Goal: Find specific page/section: Find specific page/section

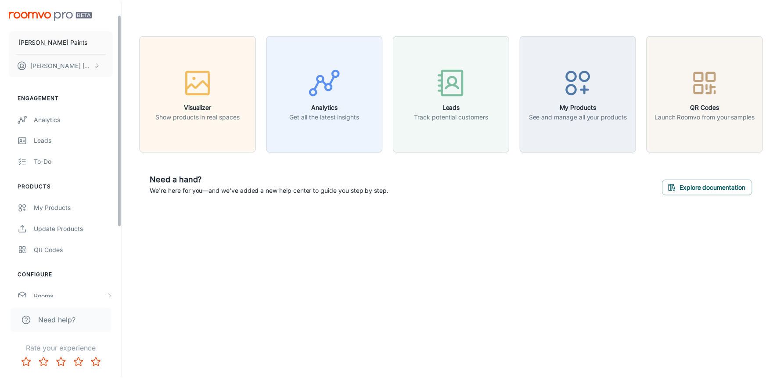
scroll to position [79, 0]
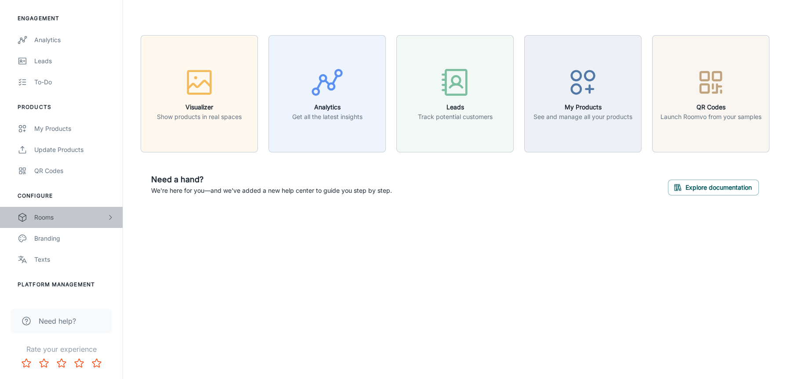
click at [79, 209] on div "Rooms" at bounding box center [61, 217] width 123 height 21
click at [69, 236] on div "My Rooms" at bounding box center [73, 239] width 79 height 10
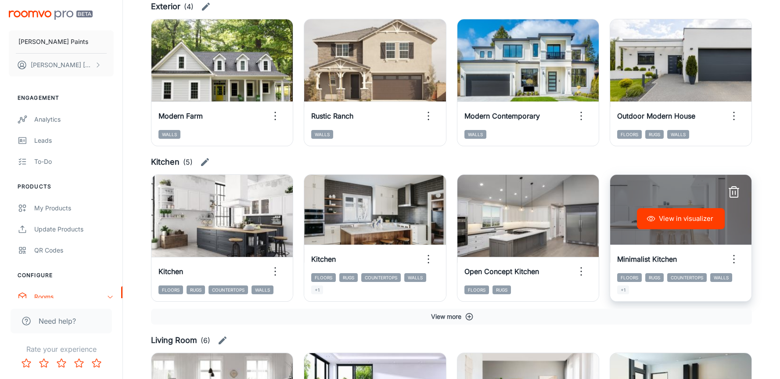
scroll to position [719, 0]
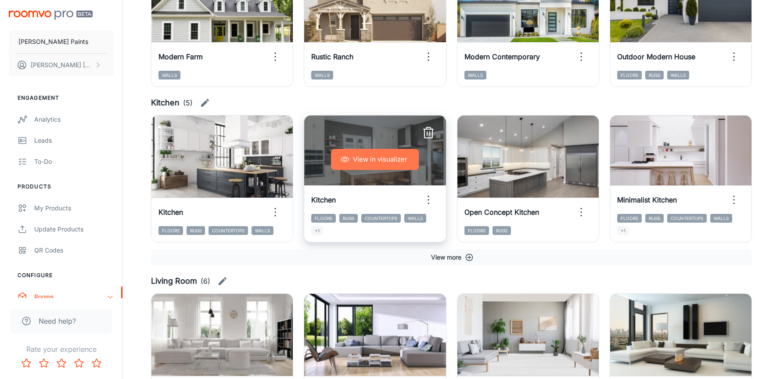
click at [363, 156] on button "View in visualizer" at bounding box center [375, 159] width 88 height 21
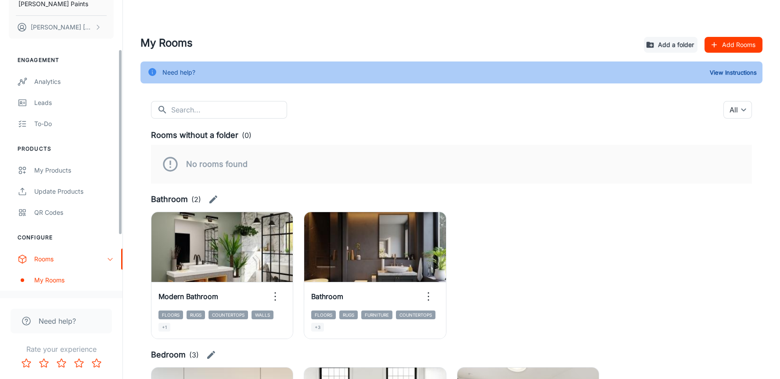
scroll to position [79, 0]
